Goal: Task Accomplishment & Management: Use online tool/utility

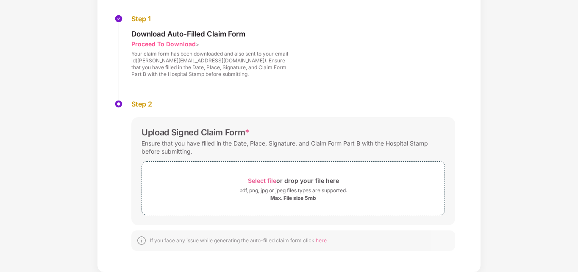
scroll to position [86, 0]
click at [258, 181] on span "Select file" at bounding box center [262, 179] width 28 height 7
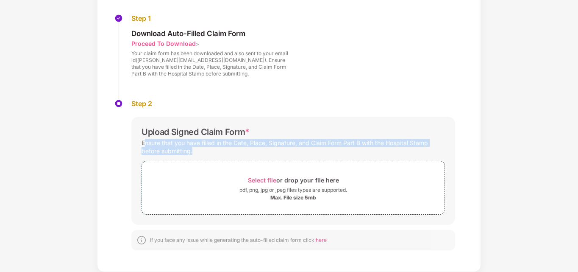
drag, startPoint x: 193, startPoint y: 152, endPoint x: 144, endPoint y: 142, distance: 50.1
click at [144, 142] on div "Ensure that you have filled in the Date, Place, Signature, and Claim Form Part …" at bounding box center [294, 147] width 304 height 20
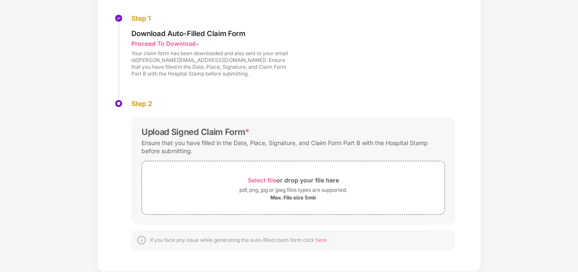
click at [357, 97] on div "Step 1 Download Auto-Filled Claim Form Proceed To Download > Your claim form ha…" at bounding box center [288, 56] width 349 height 85
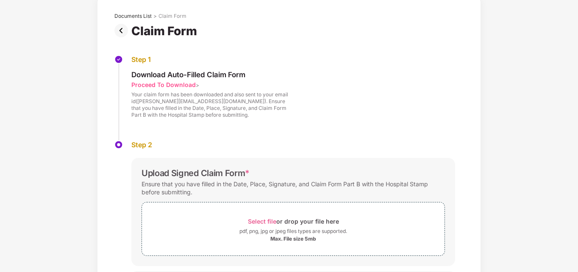
scroll to position [0, 0]
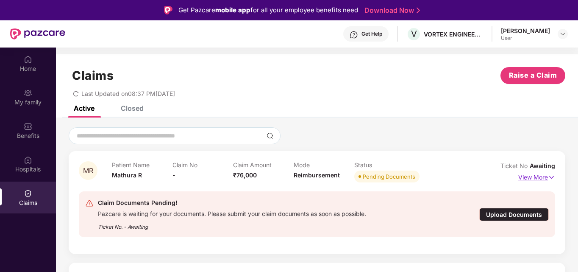
click at [532, 178] on p "View More" at bounding box center [536, 175] width 37 height 11
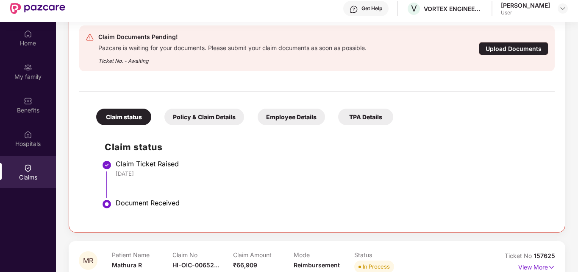
scroll to position [47, 0]
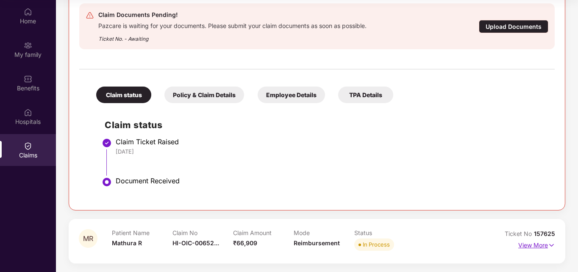
click at [544, 242] on p "View More" at bounding box center [536, 243] width 37 height 11
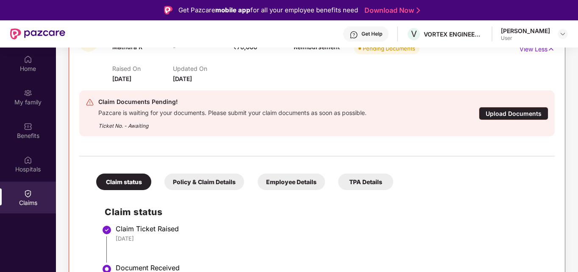
scroll to position [0, 0]
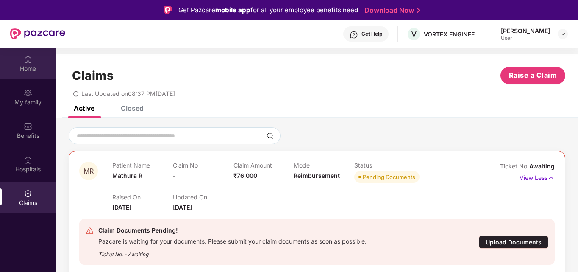
click at [26, 65] on div "Home" at bounding box center [28, 68] width 56 height 8
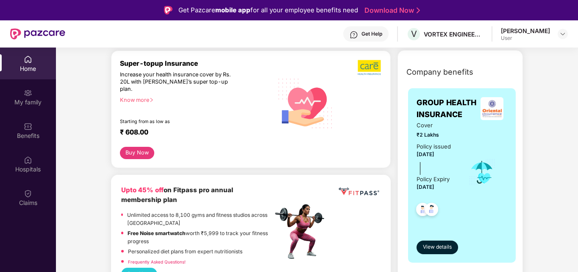
scroll to position [170, 0]
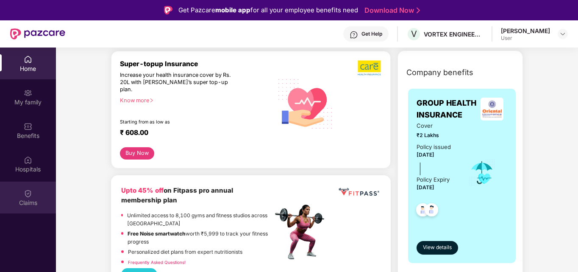
click at [11, 193] on div "Claims" at bounding box center [28, 197] width 56 height 32
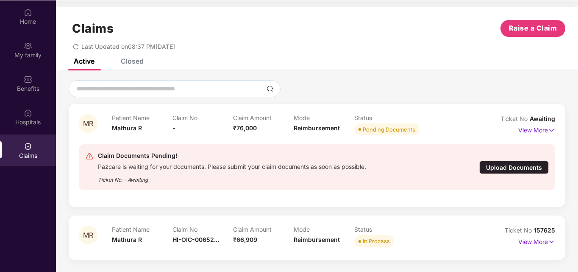
scroll to position [47, 0]
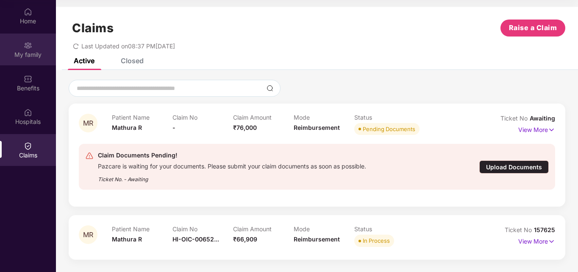
click at [35, 55] on div "My family" at bounding box center [28, 54] width 56 height 8
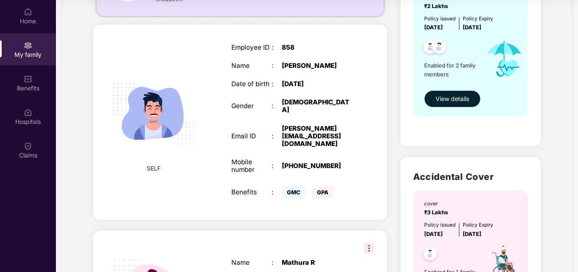
scroll to position [0, 0]
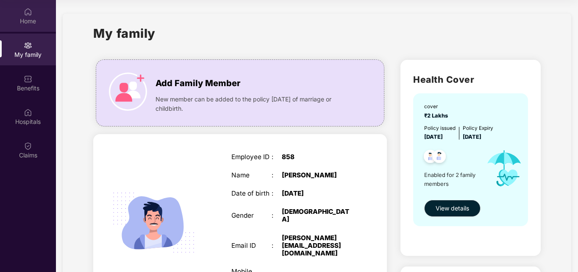
click at [33, 8] on div "Home" at bounding box center [28, 16] width 56 height 32
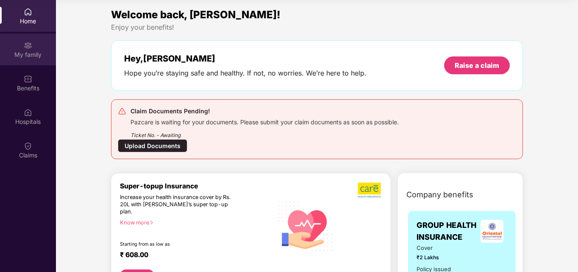
click at [36, 56] on div "My family" at bounding box center [28, 54] width 56 height 8
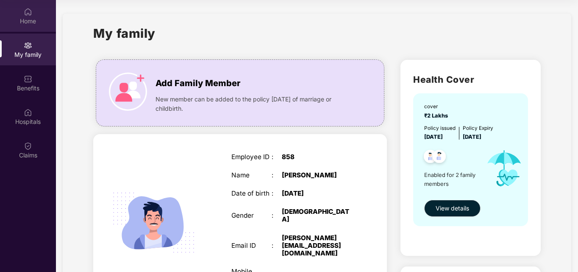
click at [33, 23] on div "Home" at bounding box center [28, 21] width 56 height 8
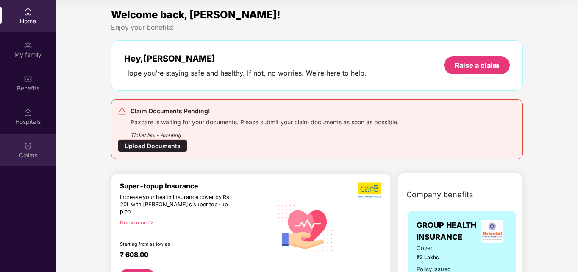
click at [39, 137] on div "Claims" at bounding box center [28, 150] width 56 height 32
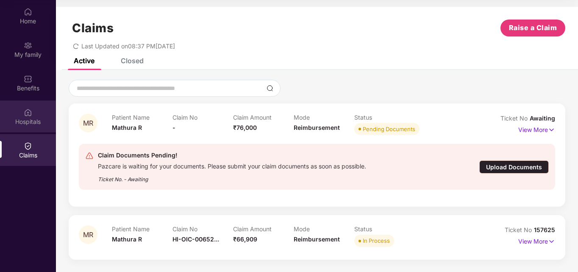
click at [35, 125] on div "Hospitals" at bounding box center [28, 121] width 56 height 8
